Goal: Transaction & Acquisition: Purchase product/service

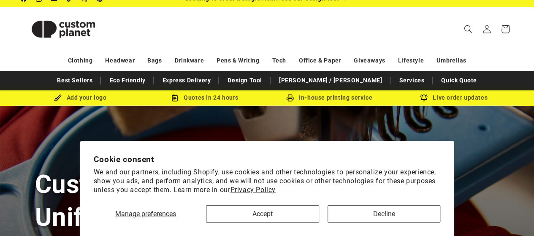
scroll to position [9, 0]
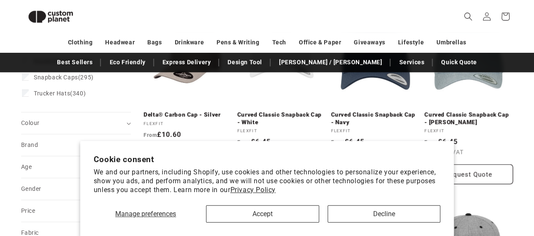
scroll to position [158, 0]
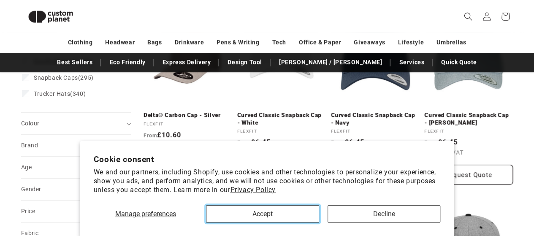
click at [263, 219] on button "Accept" at bounding box center [262, 213] width 113 height 17
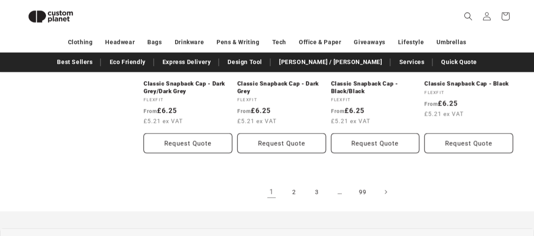
scroll to position [931, 0]
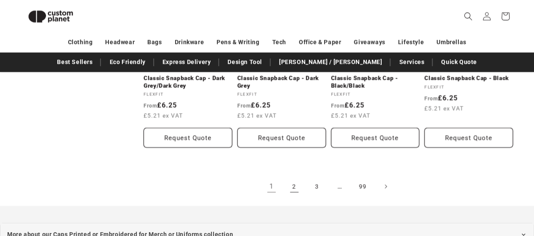
click at [291, 177] on link "2" at bounding box center [294, 186] width 19 height 19
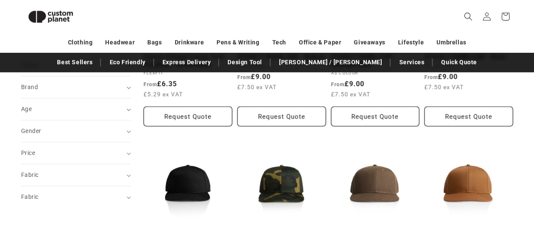
scroll to position [199, 0]
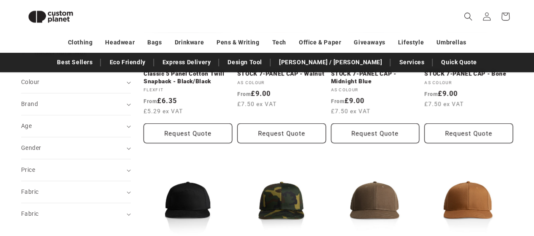
click at [125, 186] on summary "Fabric (0)" at bounding box center [76, 192] width 110 height 22
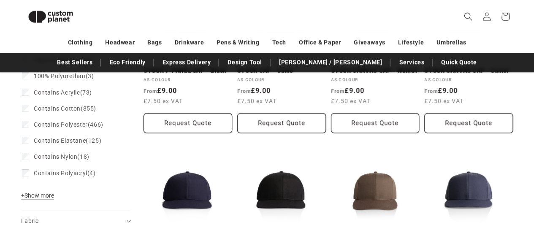
scroll to position [385, 0]
click at [35, 194] on span "+ Show more" at bounding box center [37, 195] width 33 height 7
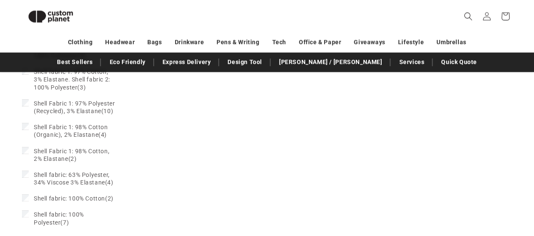
scroll to position [2615, 0]
